Goal: Transaction & Acquisition: Purchase product/service

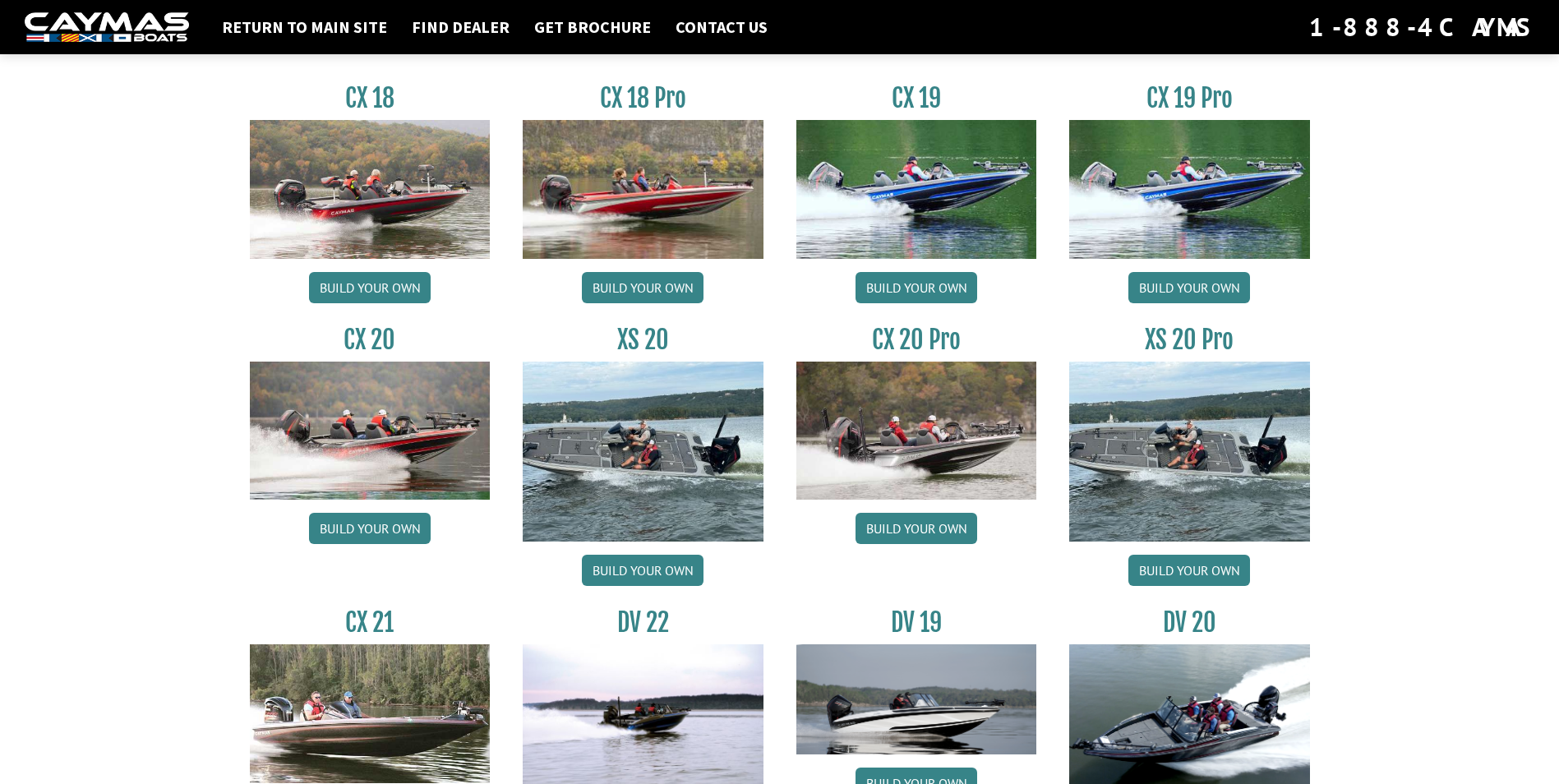
scroll to position [1417, 0]
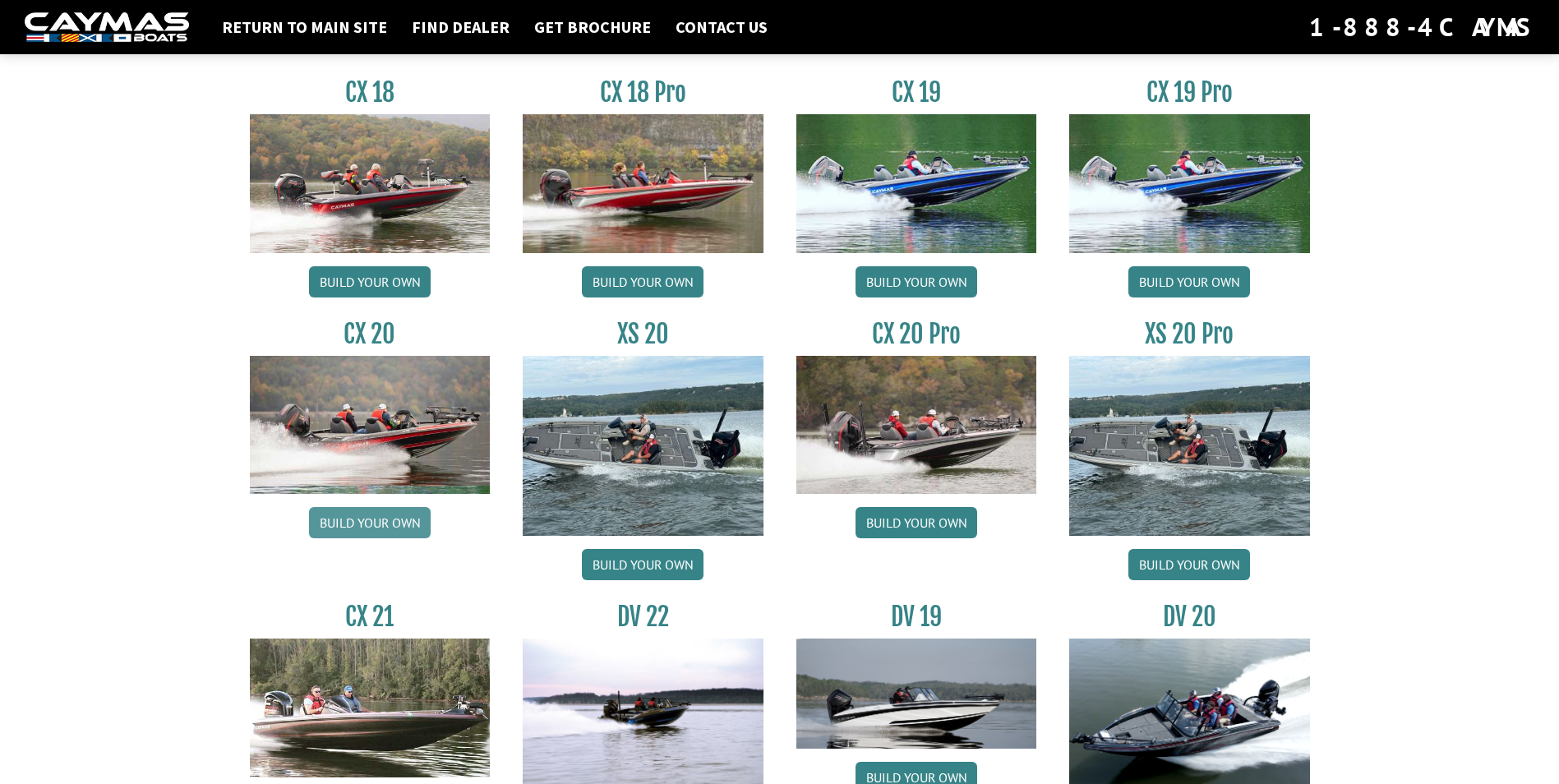
click at [394, 517] on link "Build your own" at bounding box center [370, 522] width 122 height 31
click at [666, 566] on link "Build your own" at bounding box center [642, 564] width 122 height 31
click at [1182, 274] on link "Build your own" at bounding box center [1189, 282] width 122 height 31
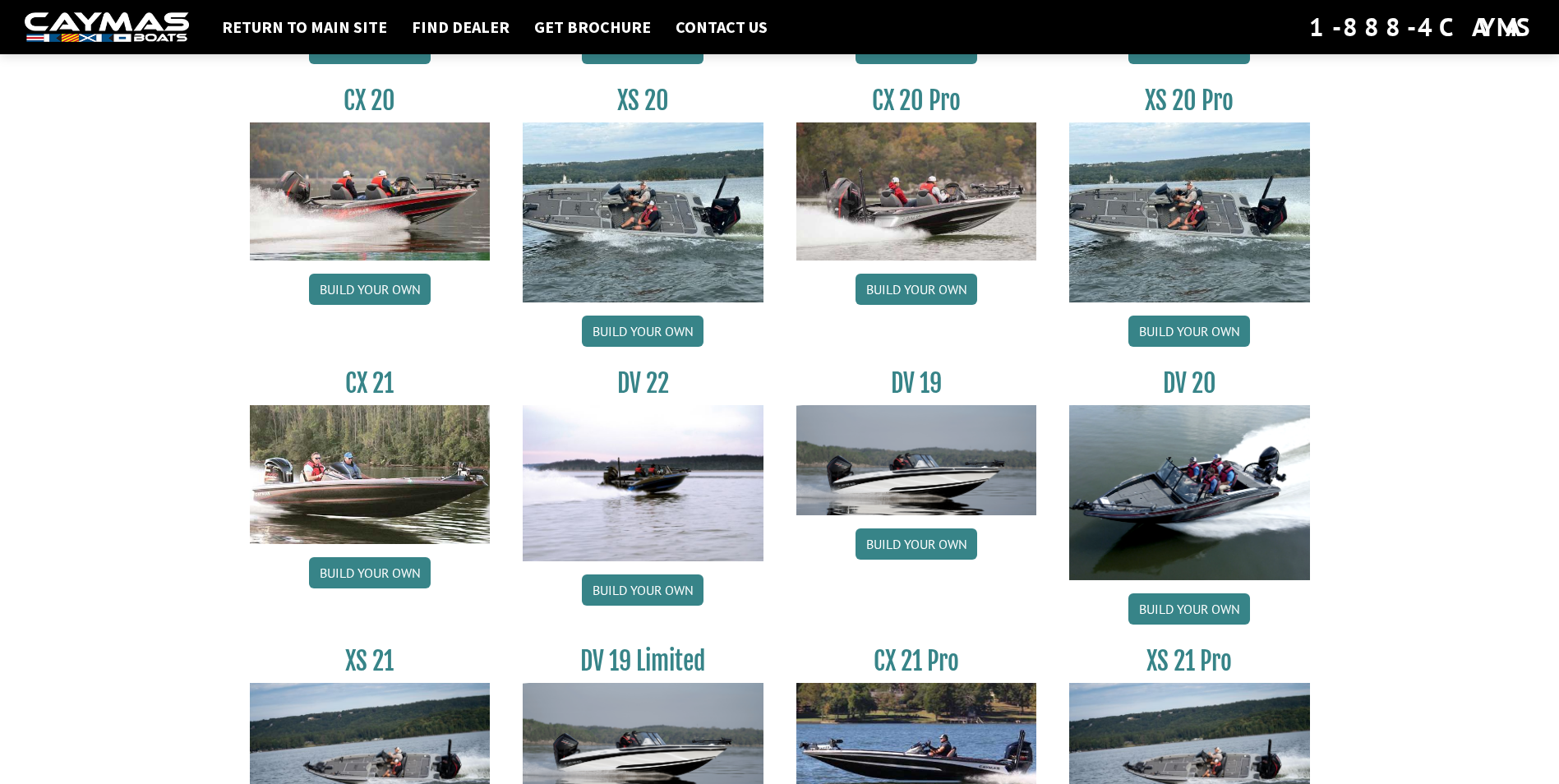
scroll to position [1828, 0]
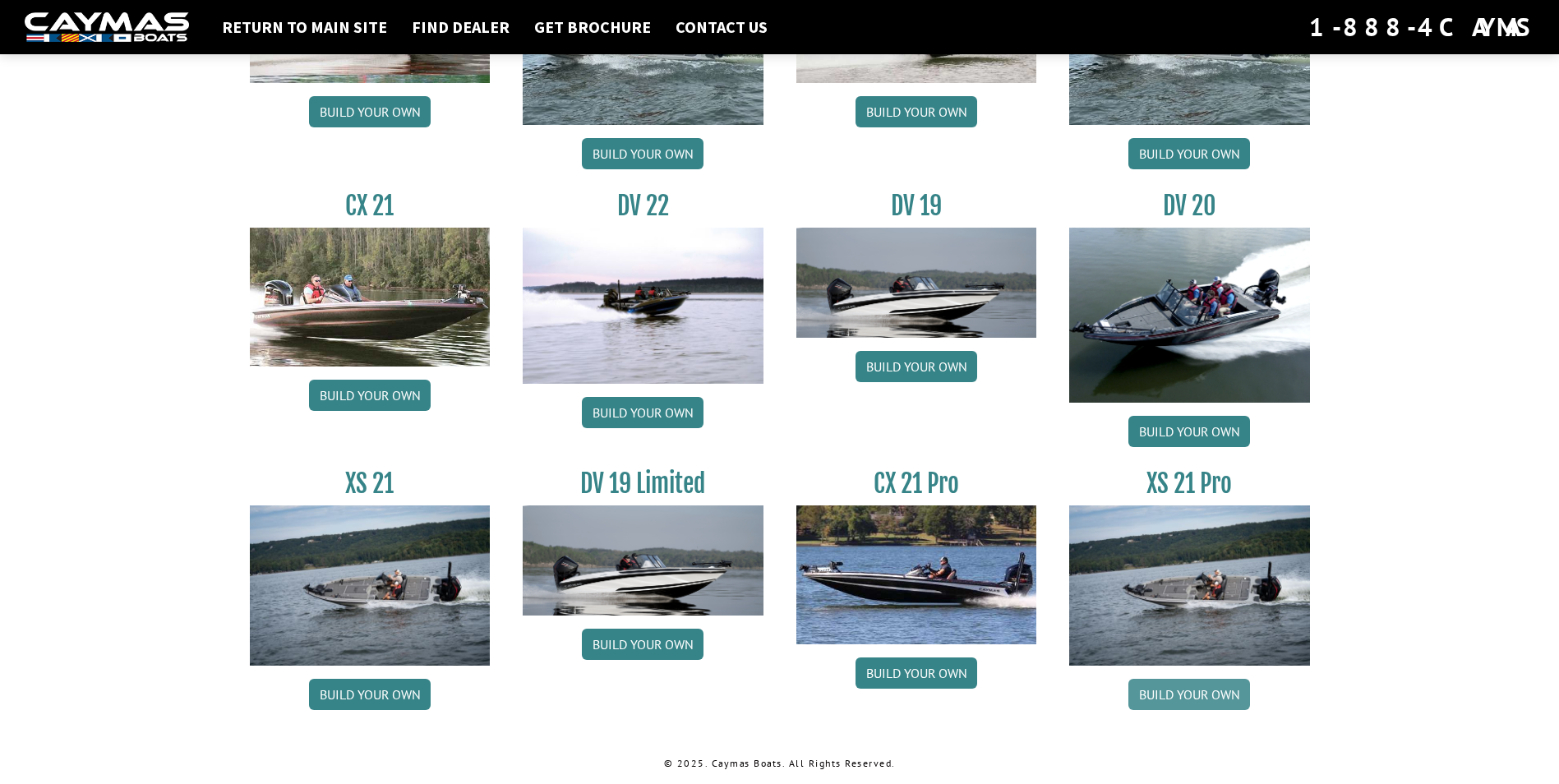
click at [1196, 691] on link "Build your own" at bounding box center [1189, 694] width 122 height 31
click at [911, 669] on link "Build your own" at bounding box center [917, 673] width 122 height 31
click at [643, 647] on link "Build your own" at bounding box center [642, 644] width 122 height 31
click at [1165, 430] on link "Build your own" at bounding box center [1189, 431] width 122 height 31
click at [923, 368] on link "Build your own" at bounding box center [917, 367] width 122 height 31
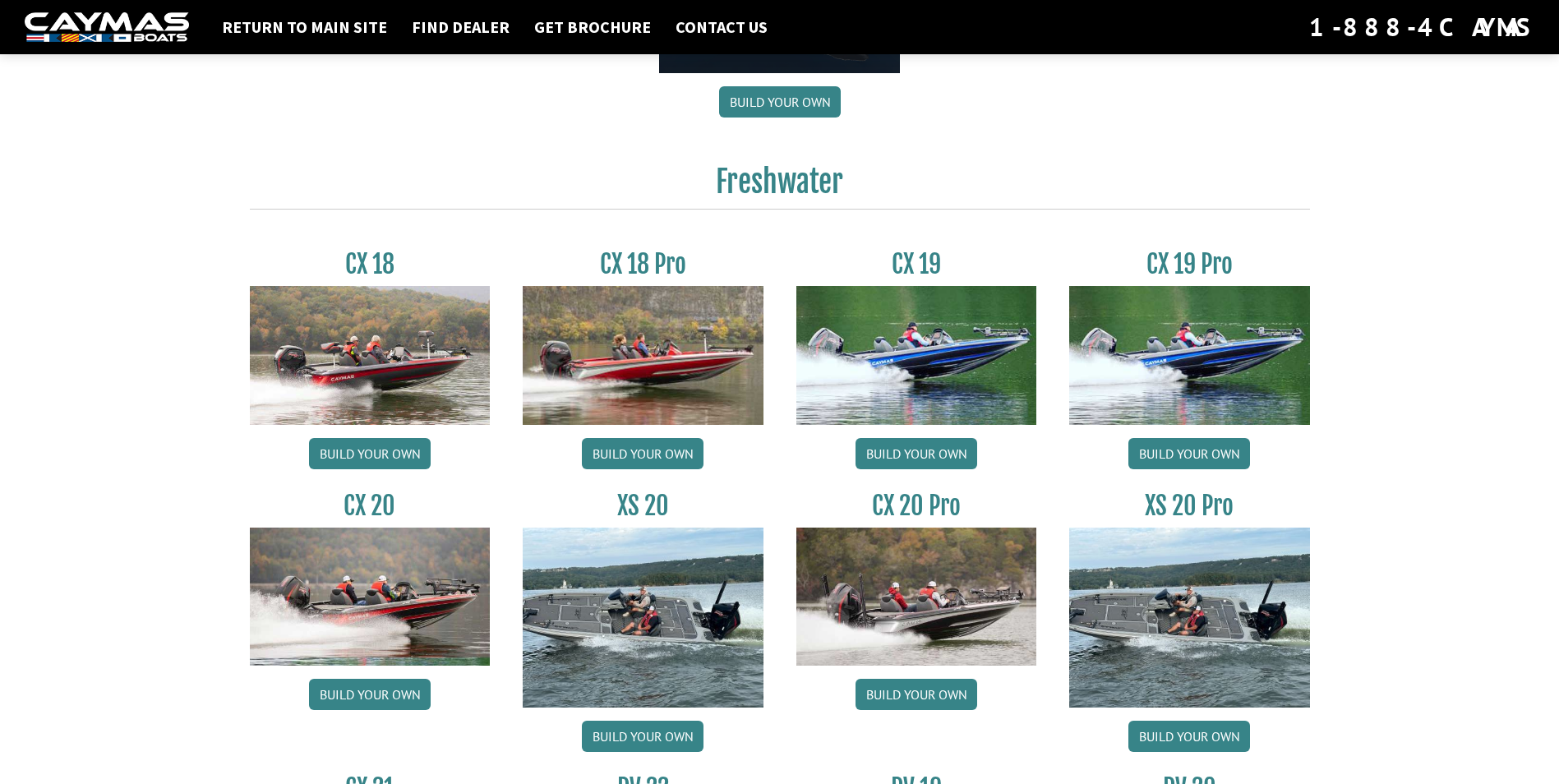
scroll to position [1252, 0]
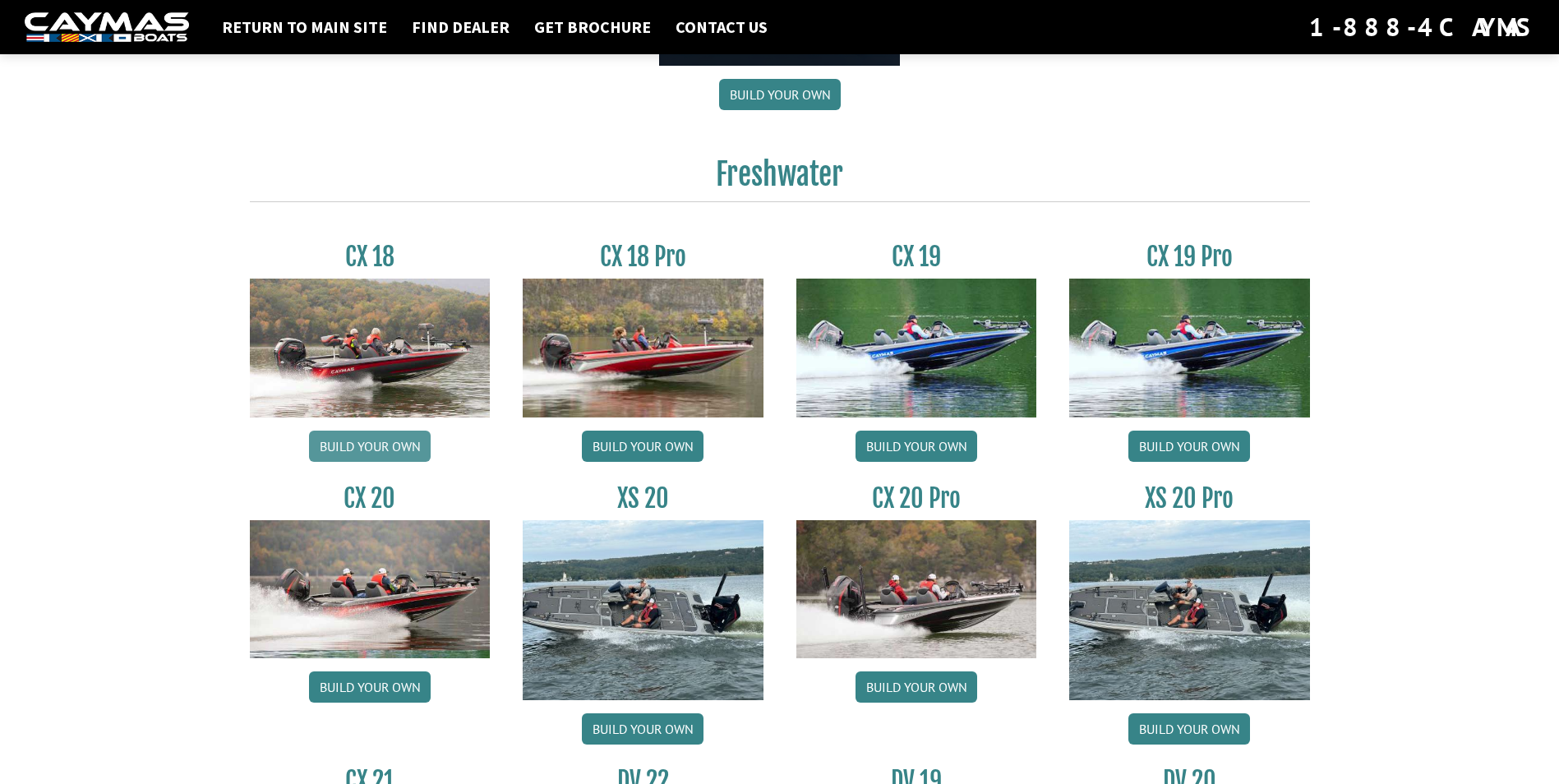
click at [356, 442] on link "Build your own" at bounding box center [370, 446] width 122 height 31
click at [649, 442] on link "Build your own" at bounding box center [642, 446] width 122 height 31
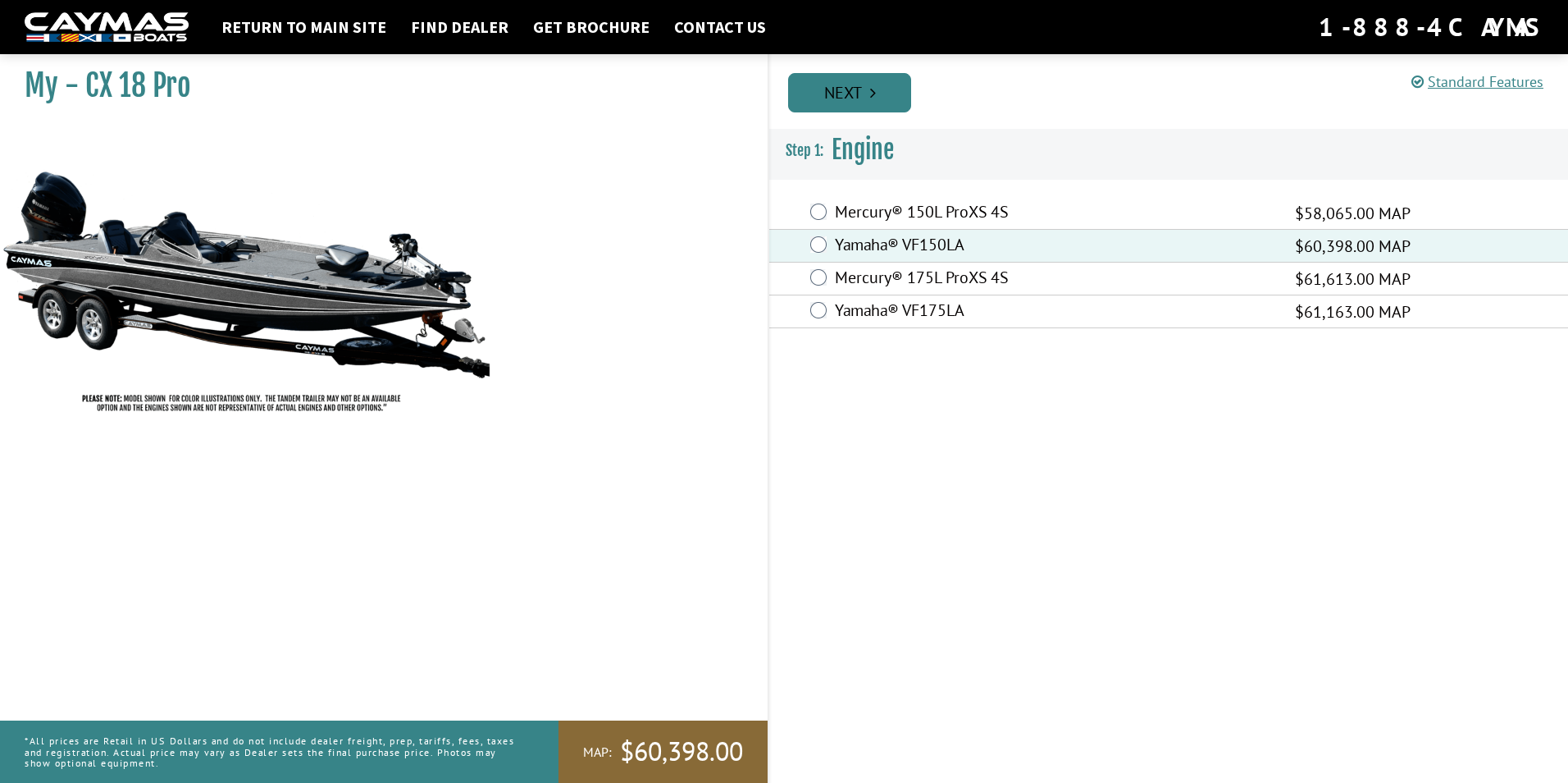
click at [854, 103] on link "Next" at bounding box center [850, 93] width 123 height 39
